Goal: Transaction & Acquisition: Download file/media

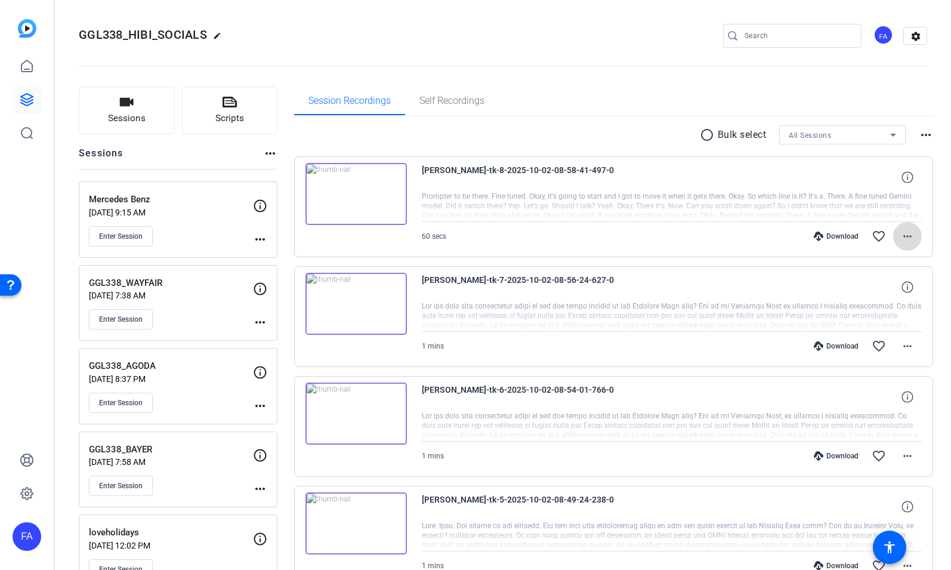
click at [907, 240] on mat-icon "more_horiz" at bounding box center [907, 236] width 14 height 14
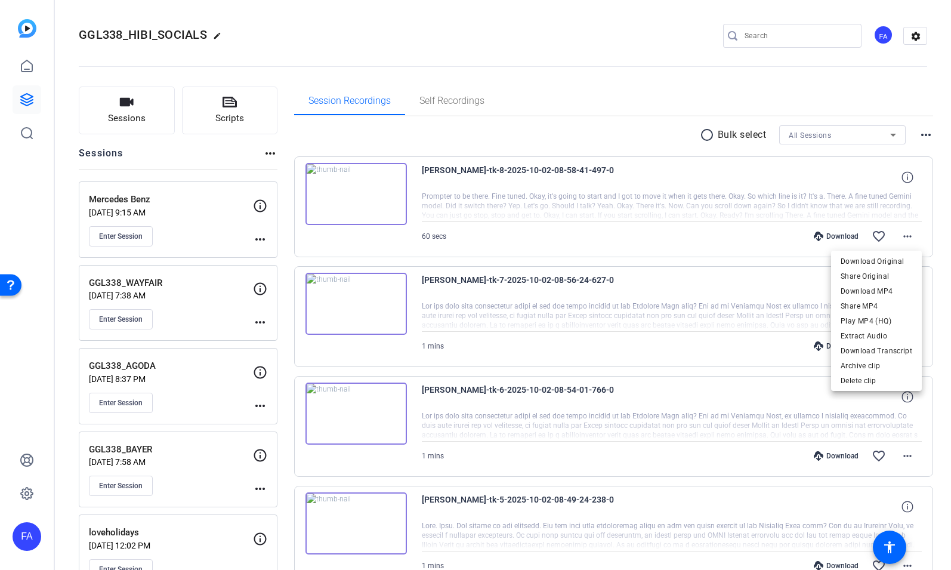
click at [783, 97] on div at bounding box center [475, 285] width 951 height 570
click at [707, 135] on mat-icon "radio_button_unchecked" at bounding box center [709, 135] width 18 height 14
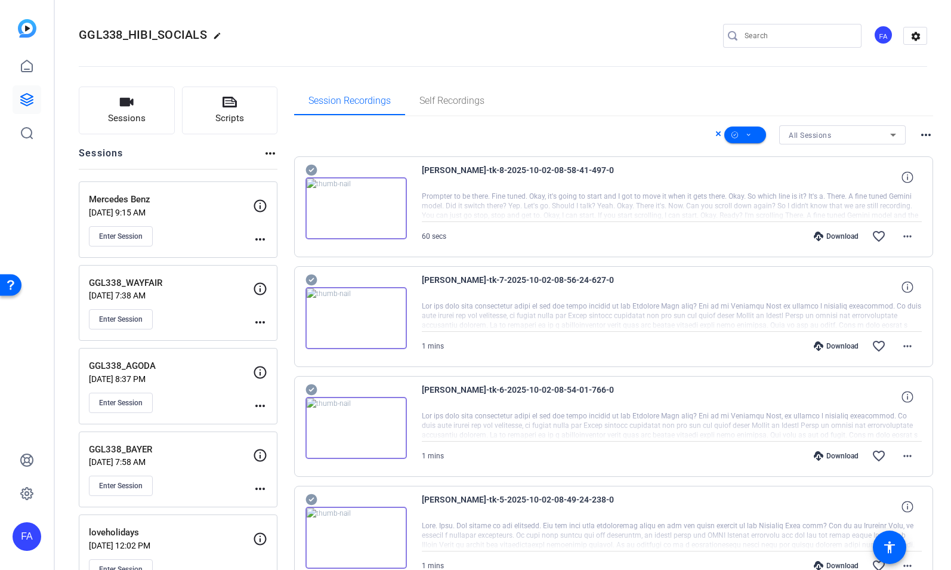
click at [811, 138] on span "All Sessions" at bounding box center [810, 135] width 42 height 8
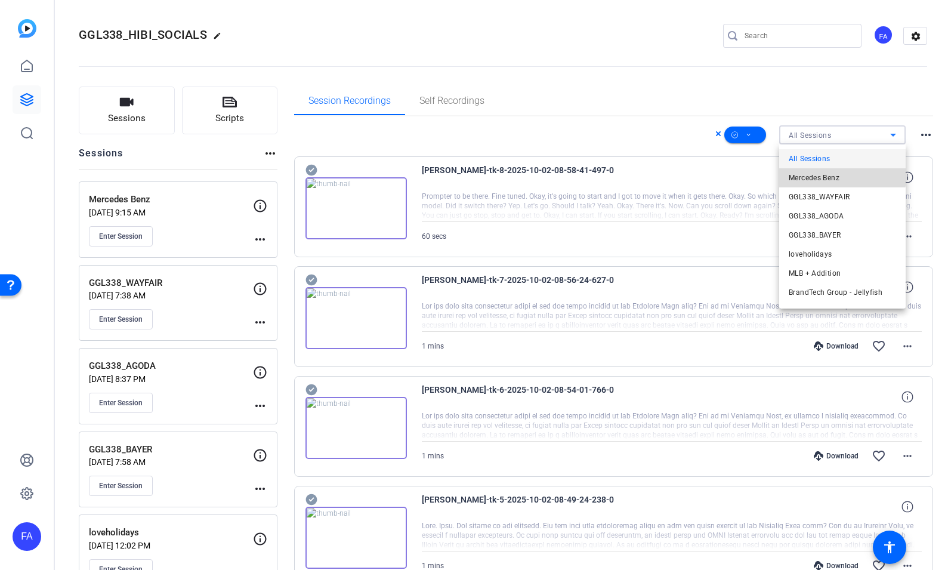
click at [815, 175] on span "Mercedes Benz" at bounding box center [814, 178] width 51 height 14
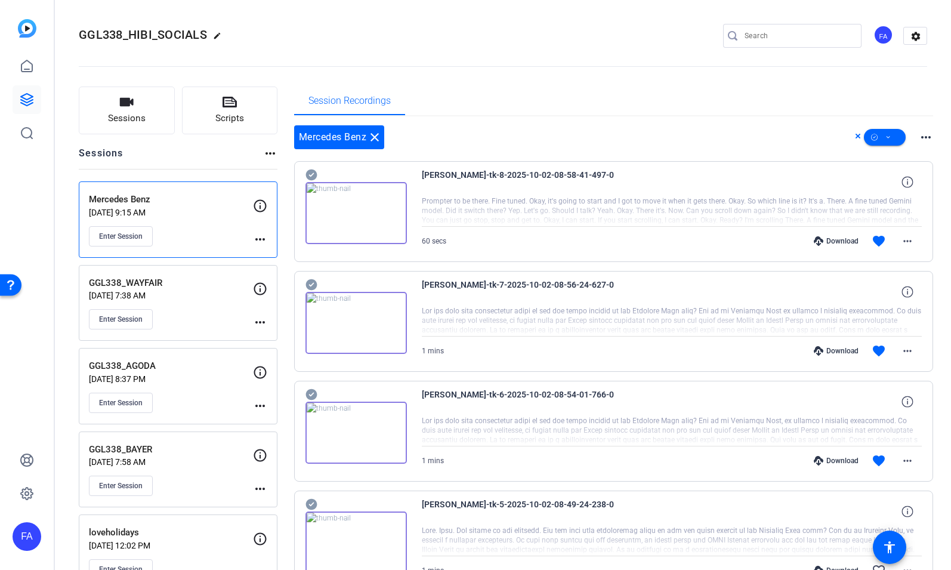
click at [922, 135] on mat-icon "more_horiz" at bounding box center [926, 137] width 14 height 14
click at [920, 121] on div at bounding box center [475, 285] width 951 height 570
click at [891, 132] on span at bounding box center [885, 137] width 42 height 29
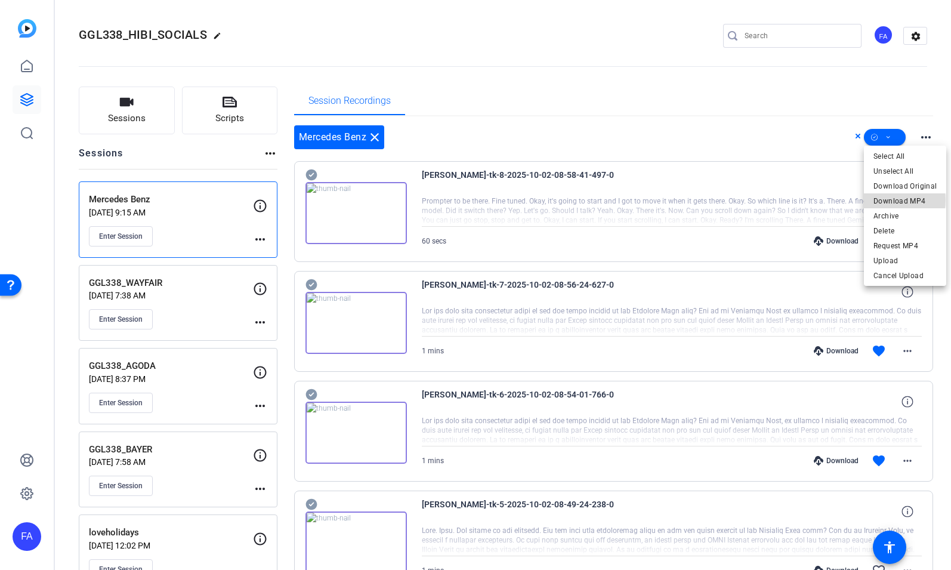
click at [891, 200] on span "Download MP4" at bounding box center [904, 201] width 63 height 14
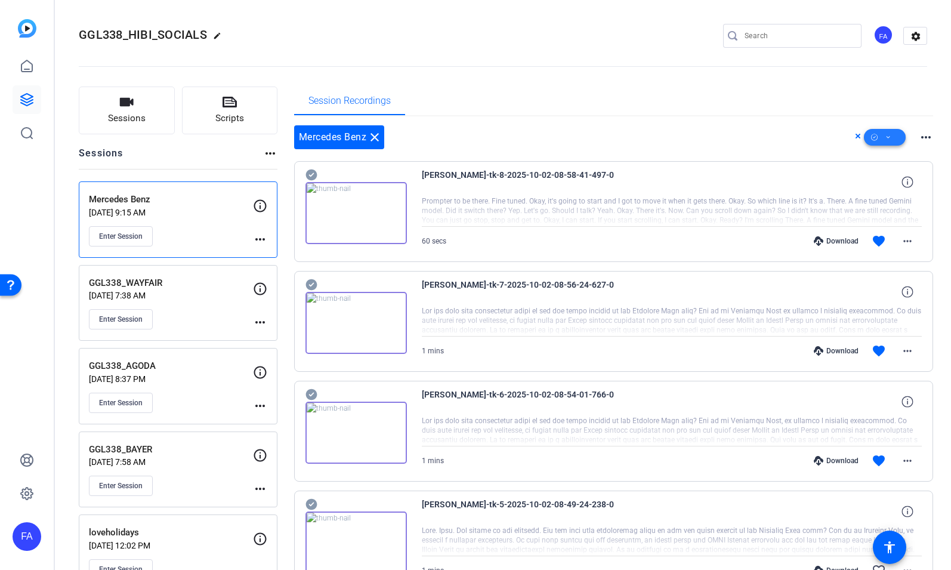
click at [885, 132] on icon at bounding box center [888, 137] width 6 height 15
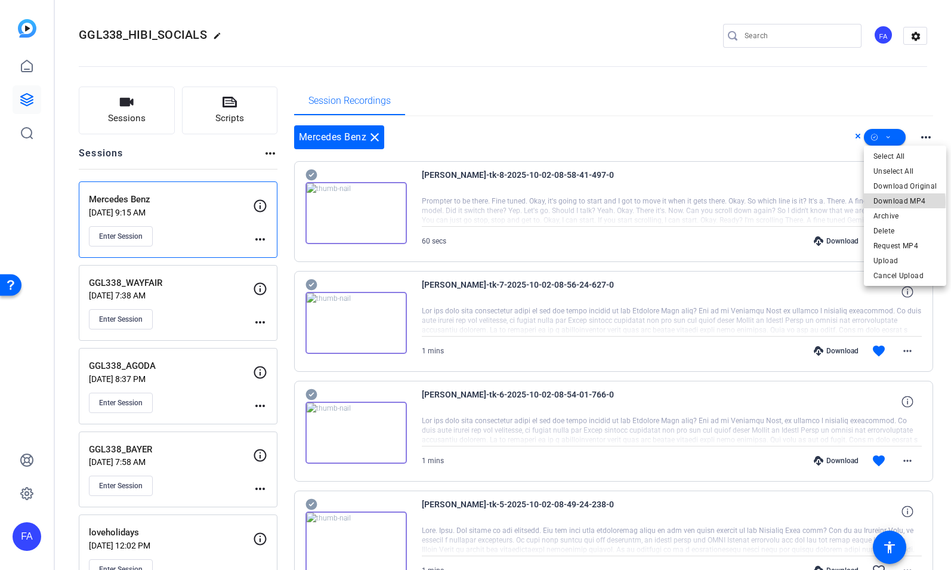
click at [892, 202] on span "Download MP4" at bounding box center [904, 201] width 63 height 14
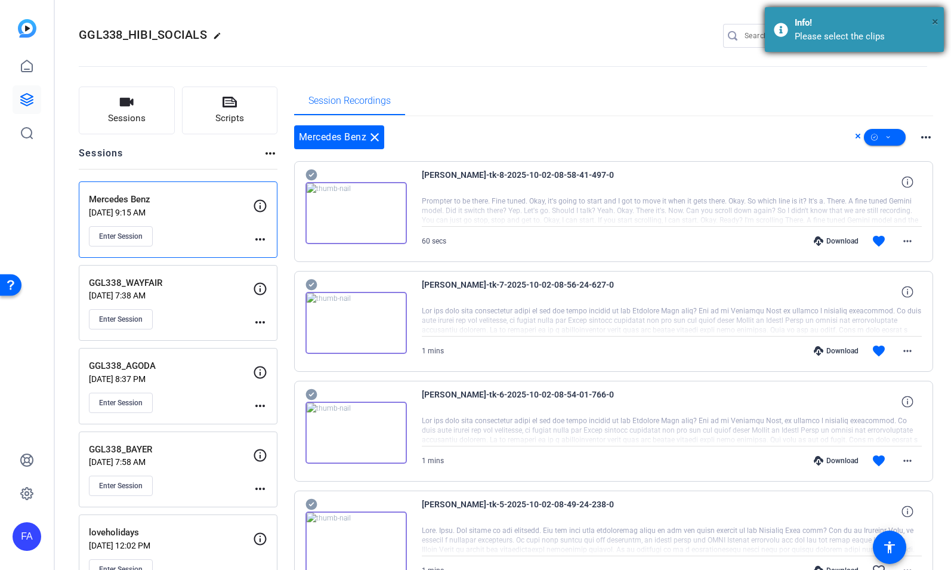
click at [932, 20] on span "×" at bounding box center [935, 21] width 7 height 14
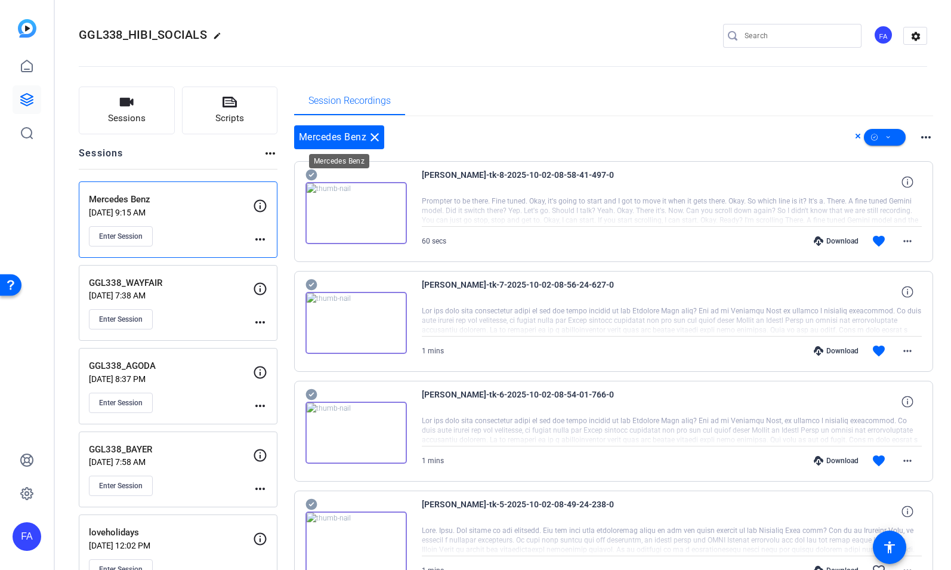
click at [378, 136] on mat-icon "close" at bounding box center [374, 137] width 14 height 14
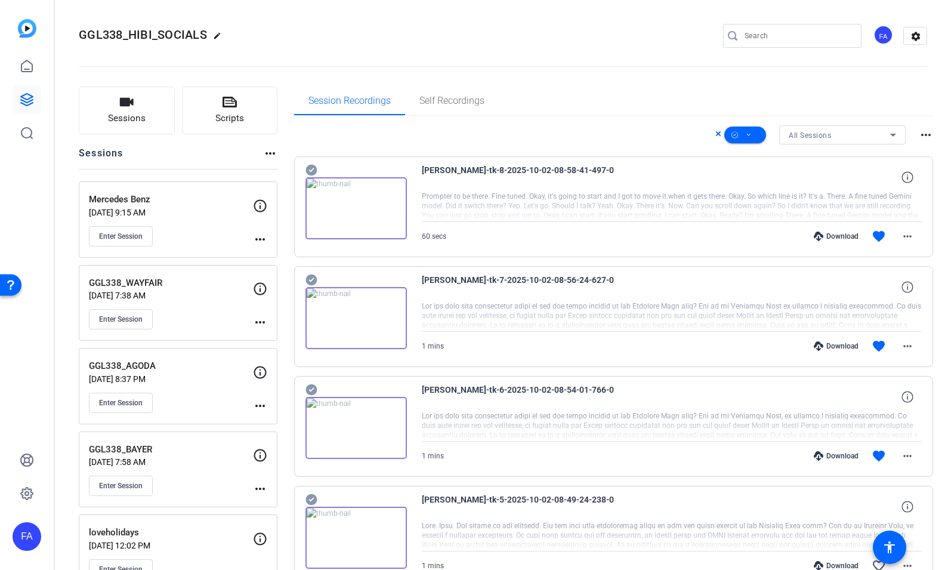
click at [716, 133] on icon at bounding box center [718, 133] width 6 height 14
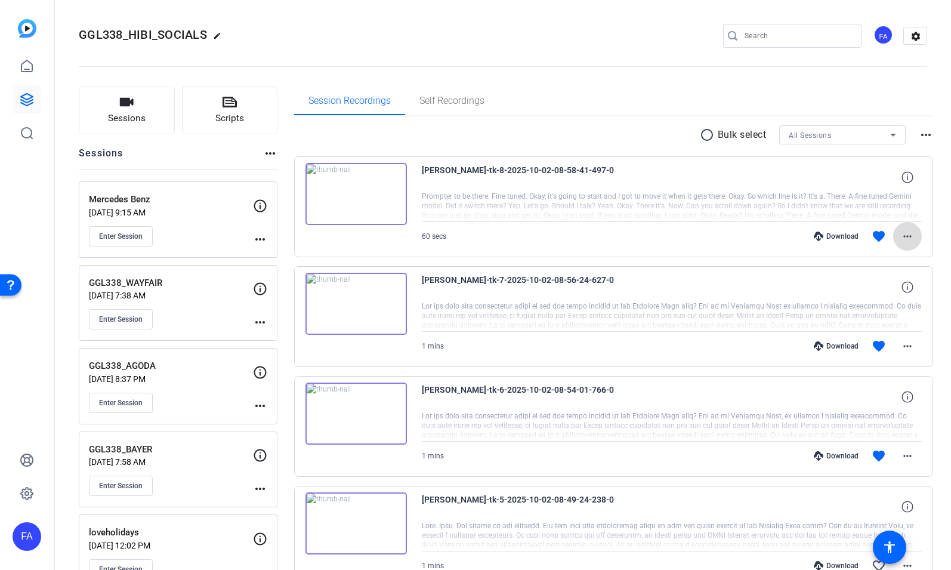
click at [898, 235] on span at bounding box center [907, 236] width 29 height 29
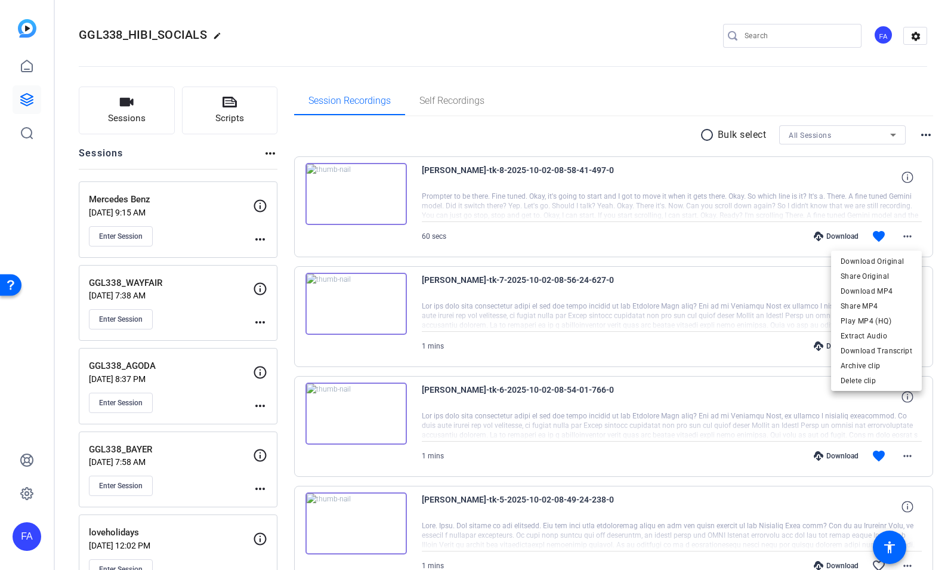
click at [681, 231] on div at bounding box center [475, 285] width 951 height 570
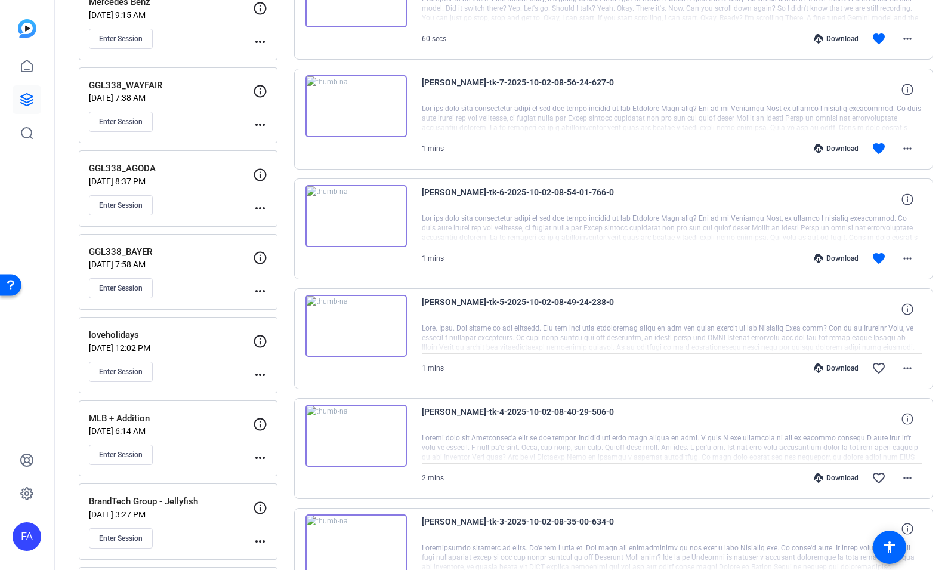
scroll to position [249, 0]
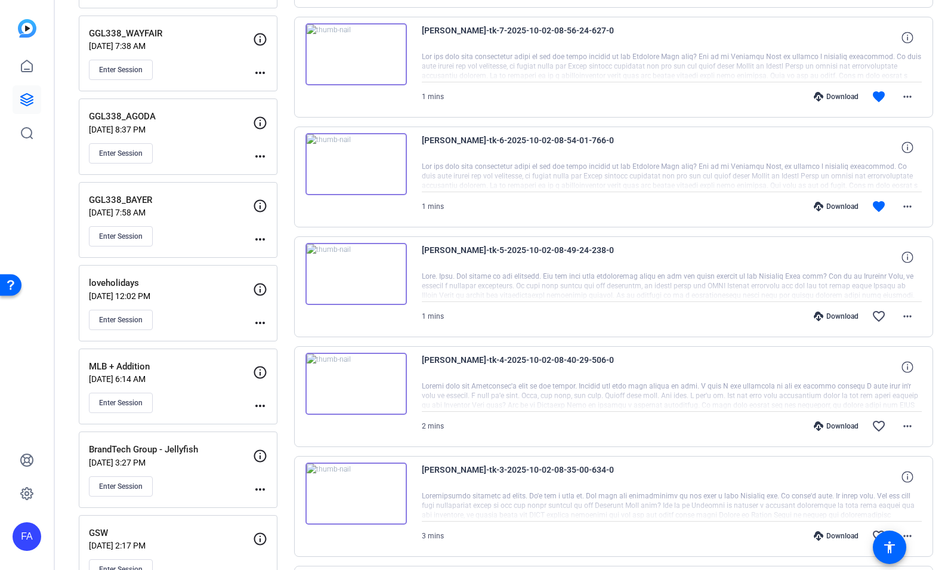
click at [836, 425] on div "Download" at bounding box center [836, 426] width 57 height 10
